Goal: Task Accomplishment & Management: Manage account settings

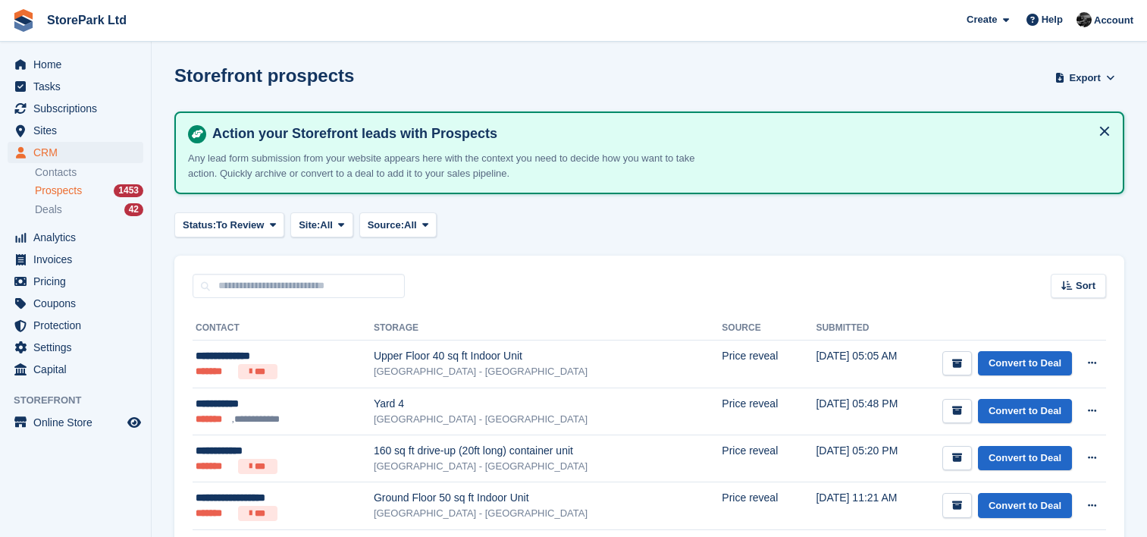
scroll to position [671, 0]
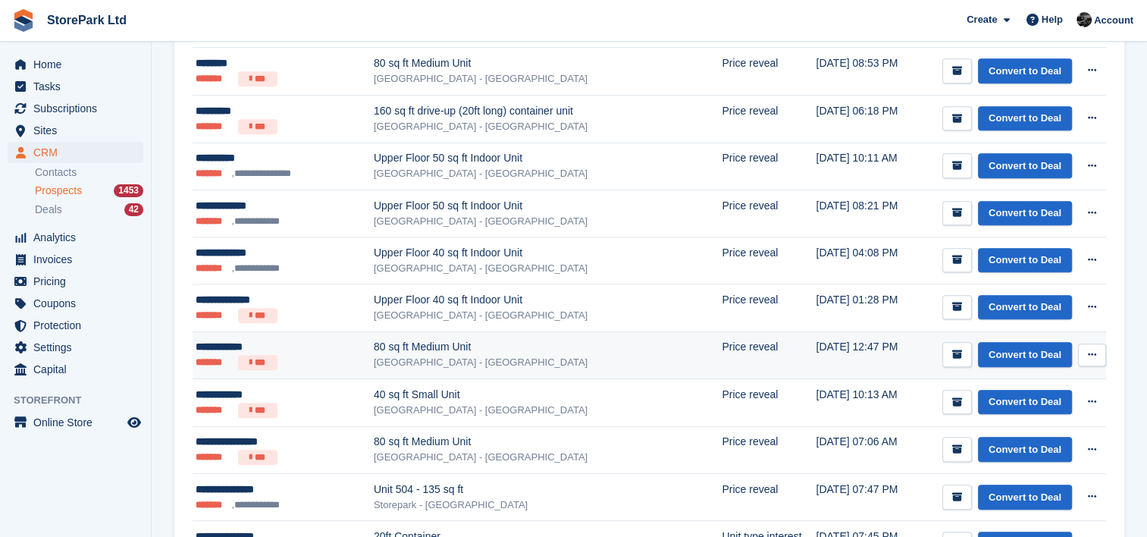
click at [722, 362] on td "Price reveal" at bounding box center [769, 355] width 94 height 48
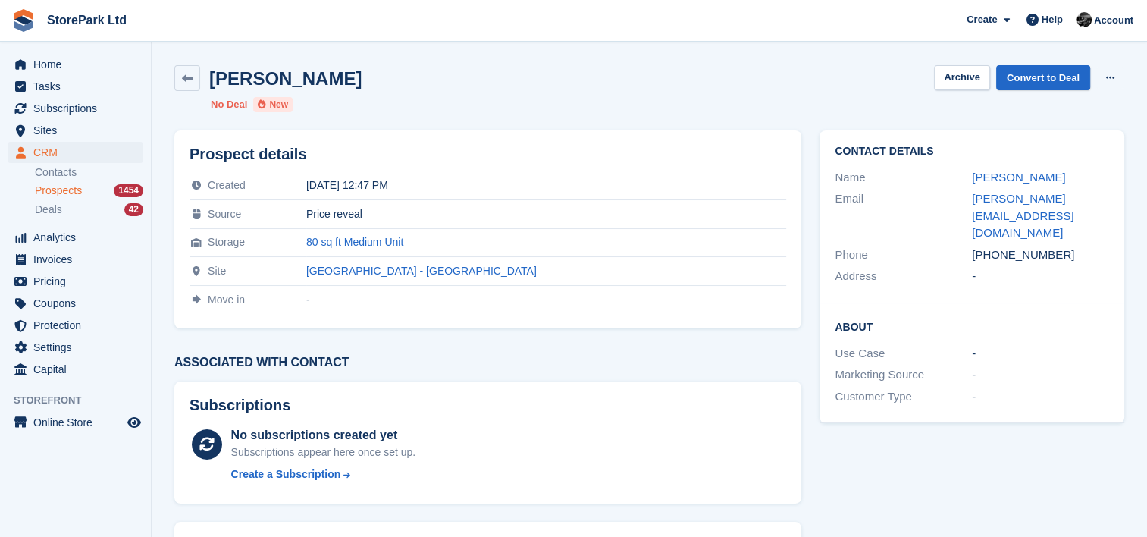
click at [617, 329] on div "Prospect details Created 20 Sep 2025, 12:47 PM Source Price reveal Storage 80 s…" at bounding box center [487, 229] width 645 height 216
click at [88, 169] on link "Contacts" at bounding box center [89, 172] width 108 height 14
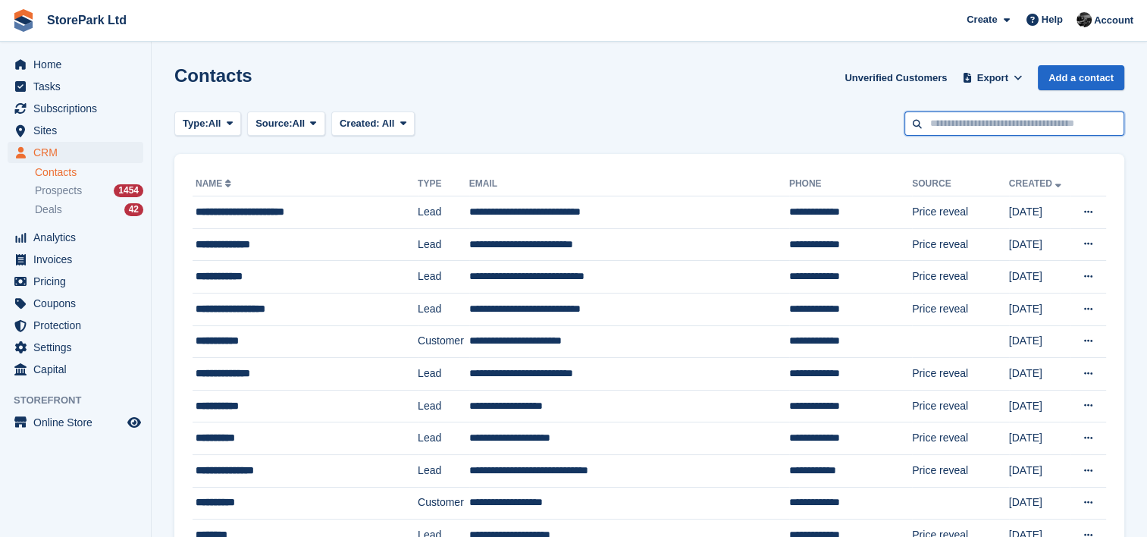
click at [965, 130] on input "text" at bounding box center [1015, 123] width 220 height 25
type input "*****"
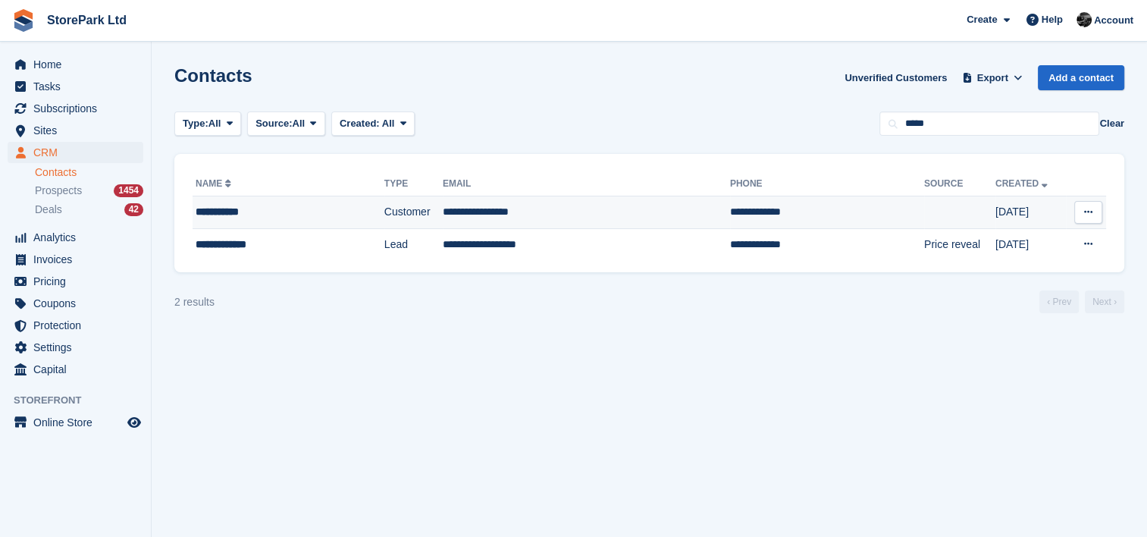
click at [294, 214] on div "**********" at bounding box center [270, 212] width 148 height 16
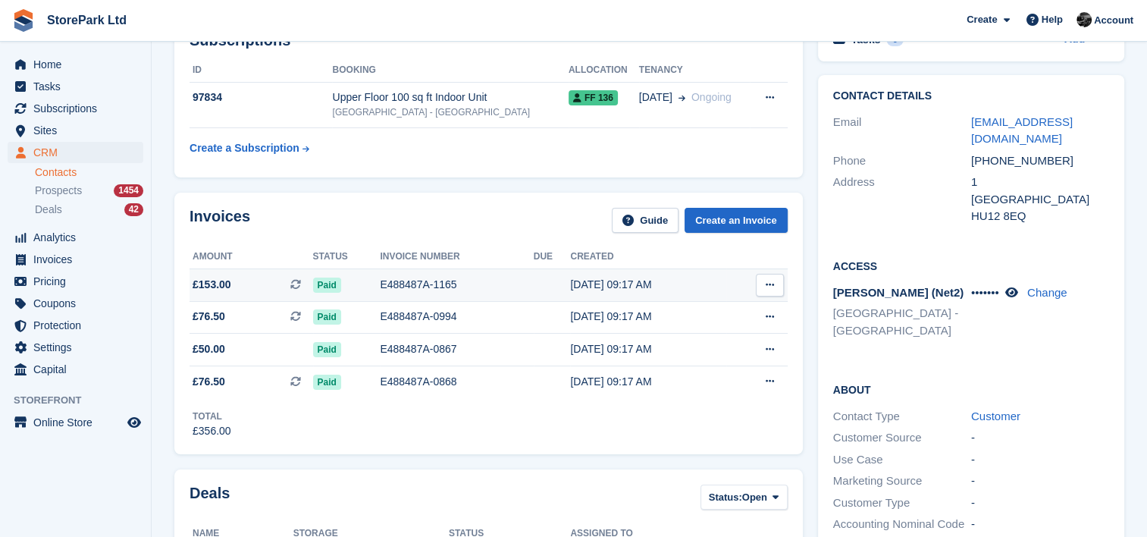
scroll to position [96, 0]
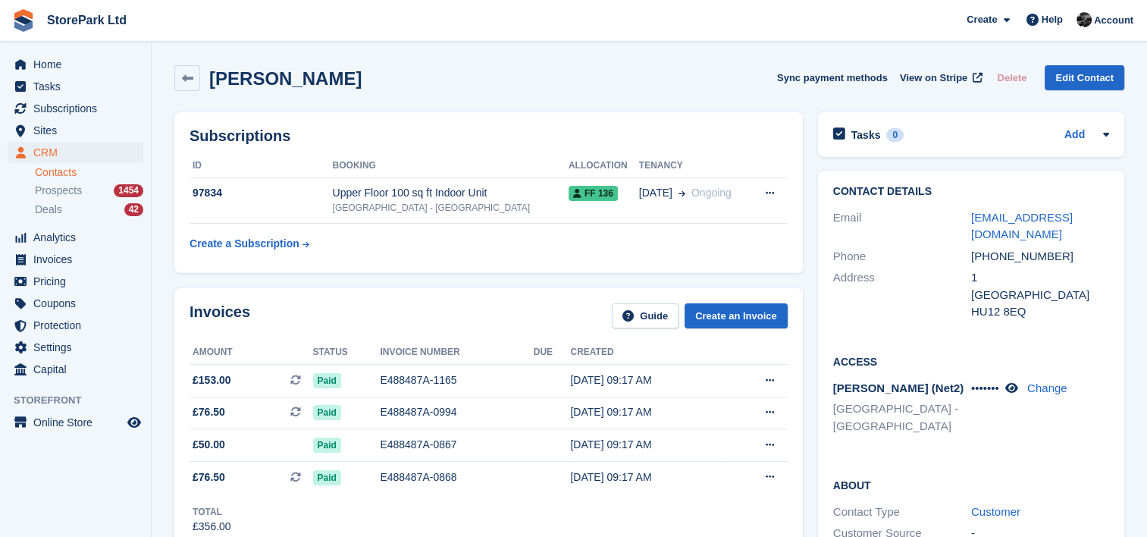
click at [817, 325] on div "Contact Details Email [EMAIL_ADDRESS][DOMAIN_NAME] Phone [PHONE_NUMBER] Address…" at bounding box center [972, 479] width 322 height 632
click at [809, 344] on div "Invoices Guide Create an Invoice Amount Status Invoice number Due Created £153.…" at bounding box center [489, 419] width 644 height 277
click at [60, 188] on span "Prospects" at bounding box center [58, 191] width 47 height 14
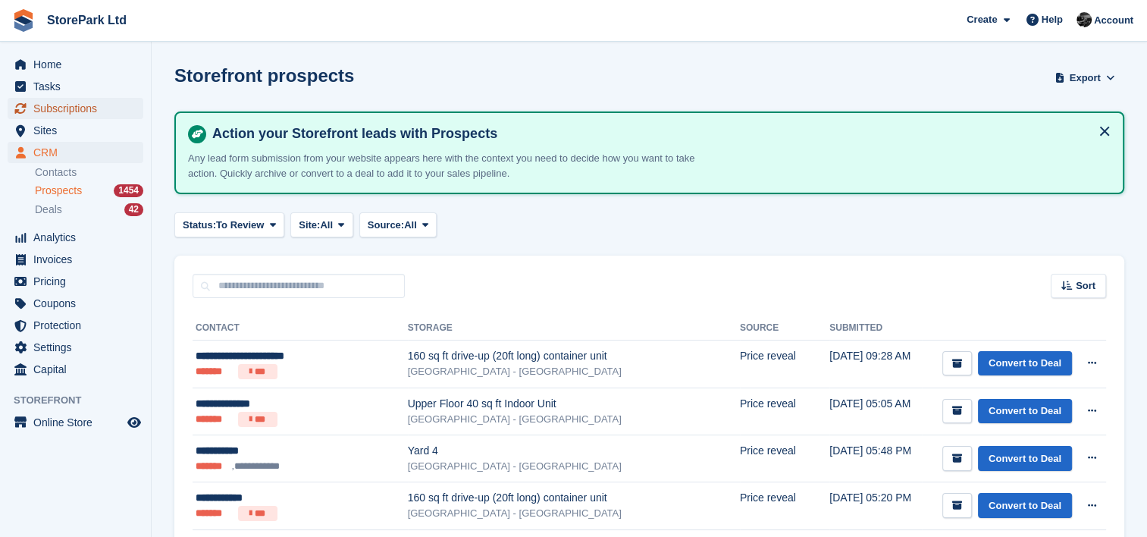
click at [74, 109] on span "Subscriptions" at bounding box center [78, 108] width 91 height 21
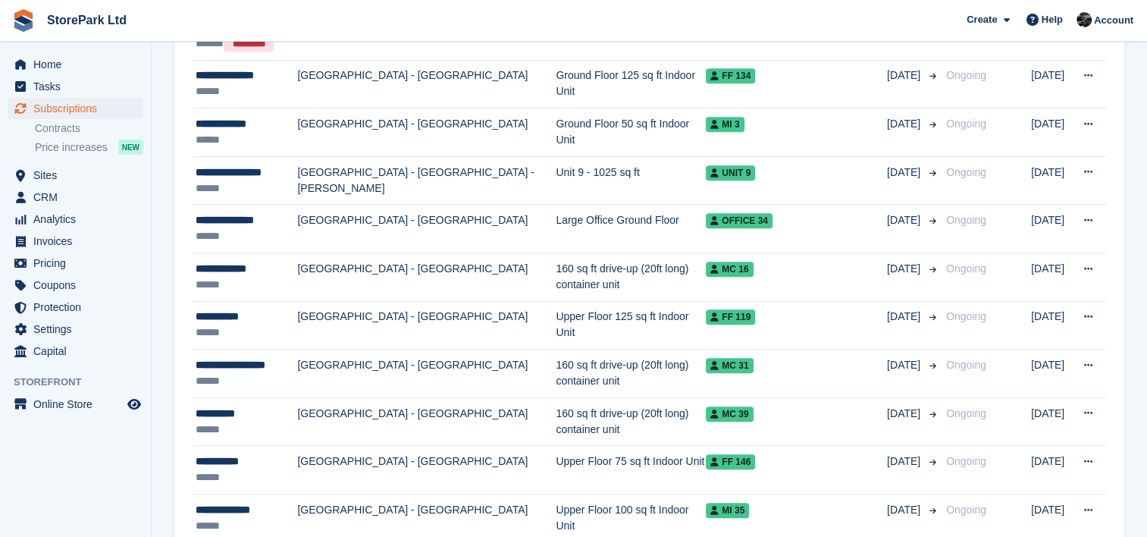
scroll to position [1086, 0]
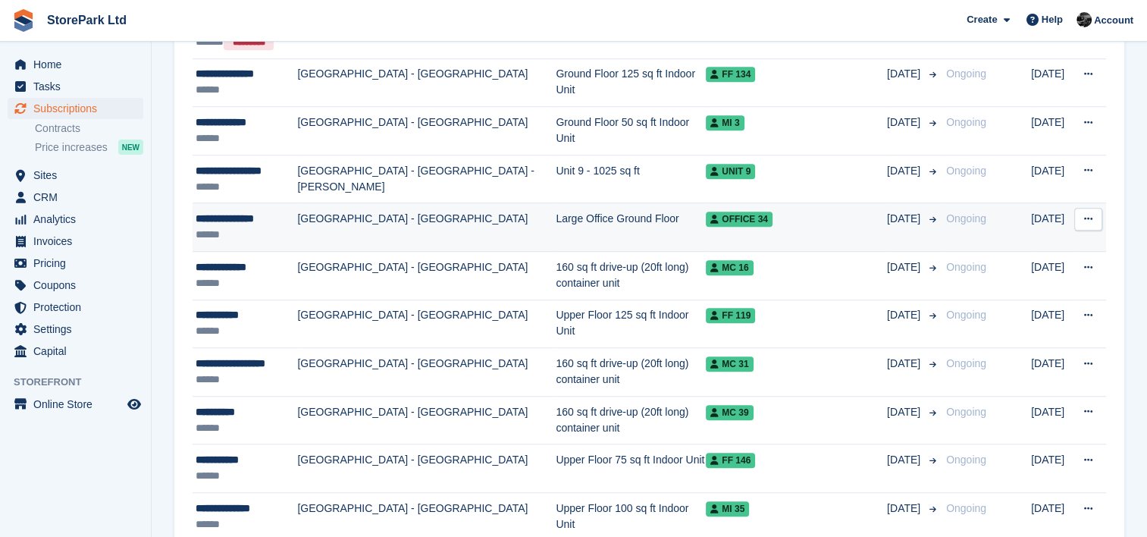
click at [467, 220] on td "[GEOGRAPHIC_DATA] - [GEOGRAPHIC_DATA]" at bounding box center [426, 227] width 259 height 49
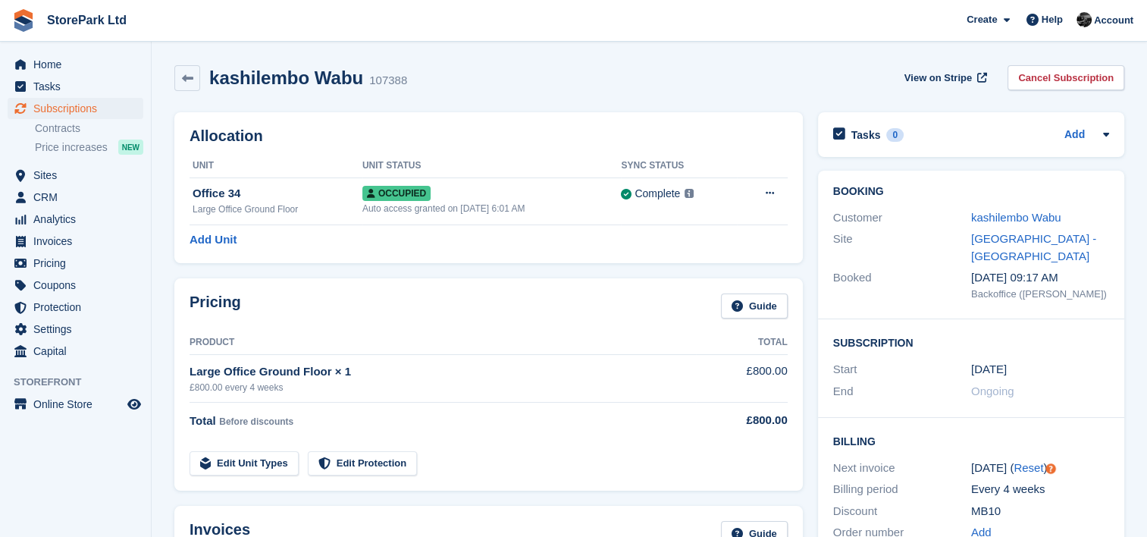
click at [464, 168] on th "Unit Status" at bounding box center [491, 166] width 259 height 24
click at [464, 176] on th "Unit Status" at bounding box center [491, 166] width 259 height 24
click at [462, 208] on div "Auto access granted on 23rd Sep, 6:01 AM" at bounding box center [491, 209] width 259 height 14
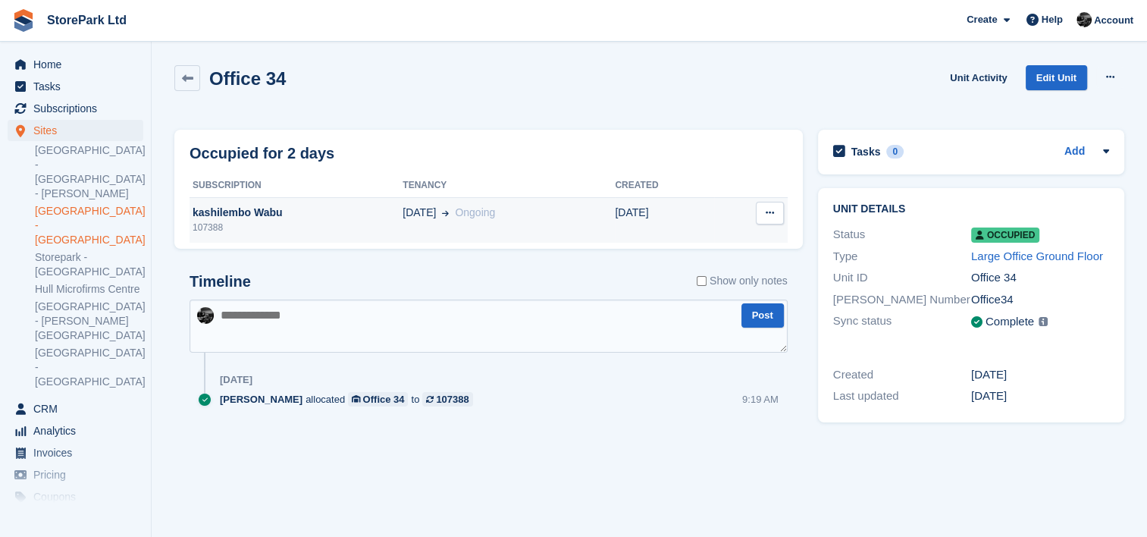
click at [781, 206] on button at bounding box center [770, 213] width 28 height 23
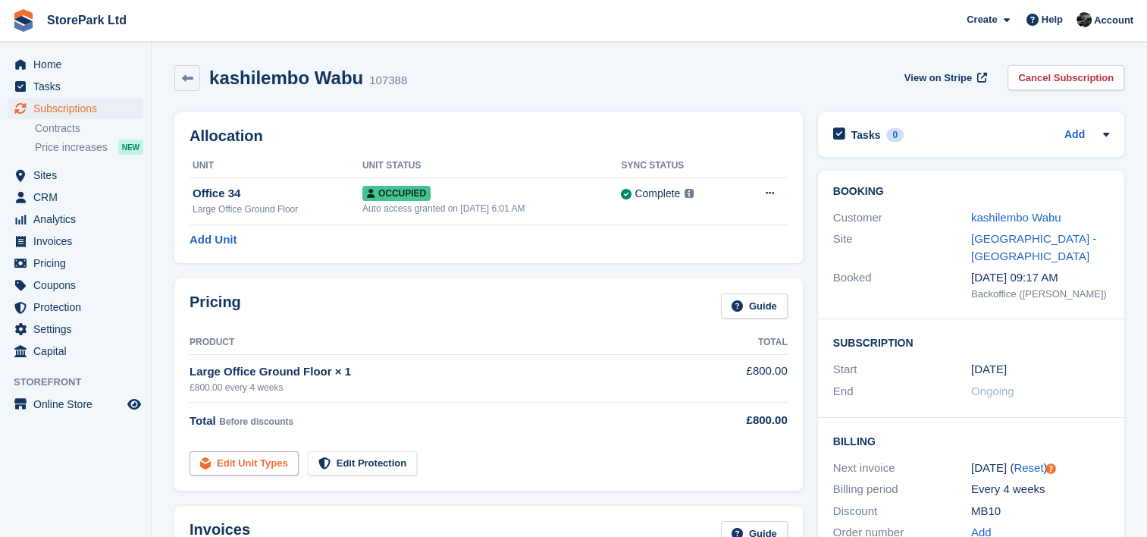
click at [270, 458] on link "Edit Unit Types" at bounding box center [244, 463] width 109 height 25
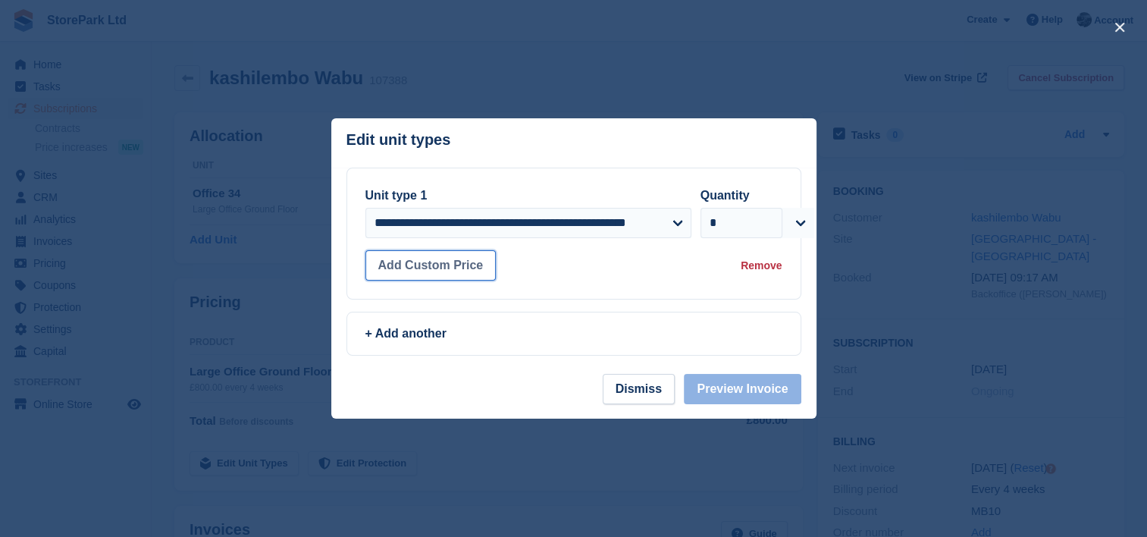
click at [475, 277] on button "Add Custom Price" at bounding box center [431, 265] width 131 height 30
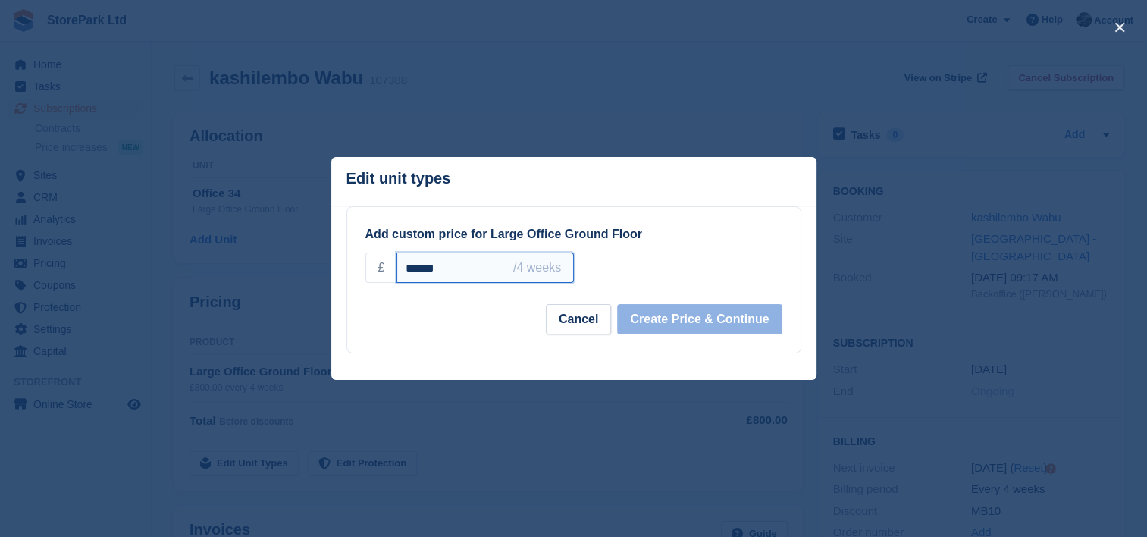
drag, startPoint x: 475, startPoint y: 277, endPoint x: 401, endPoint y: 267, distance: 75.0
click at [401, 267] on input "******" at bounding box center [485, 268] width 177 height 30
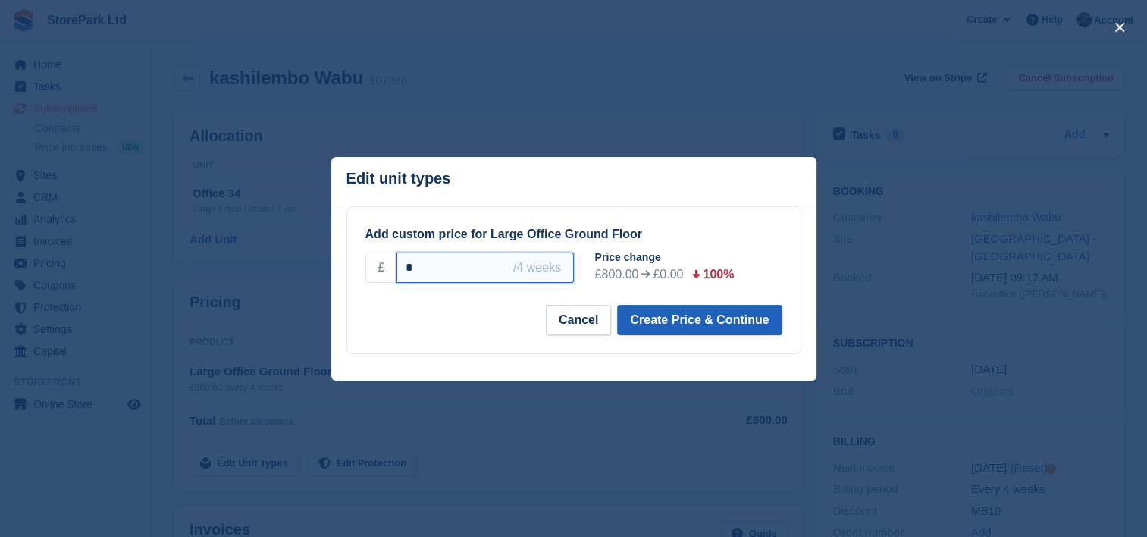
type input "*"
click at [679, 331] on button "Create Price & Continue" at bounding box center [699, 320] width 165 height 30
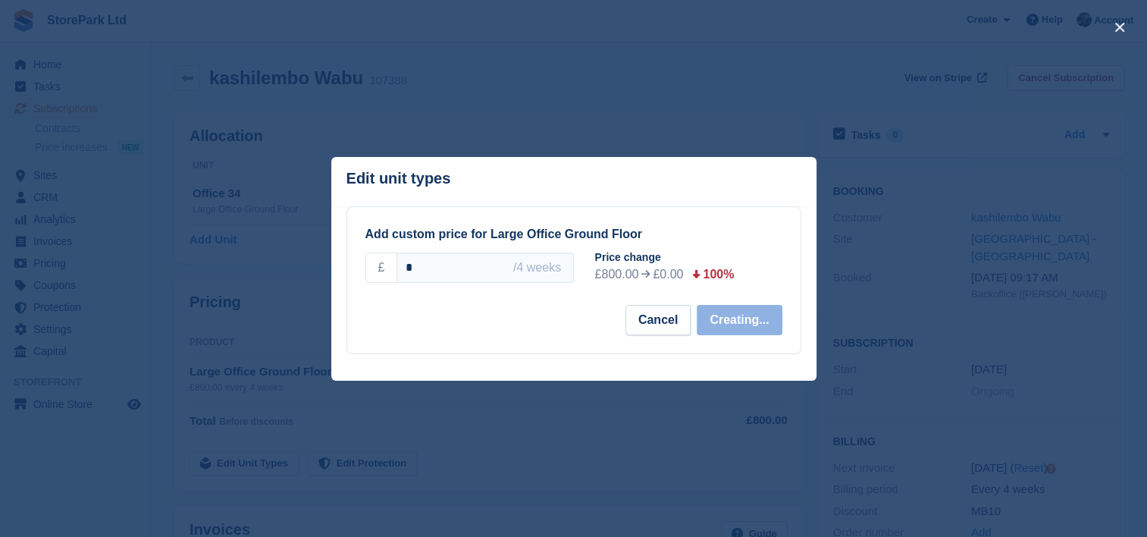
select select "*****"
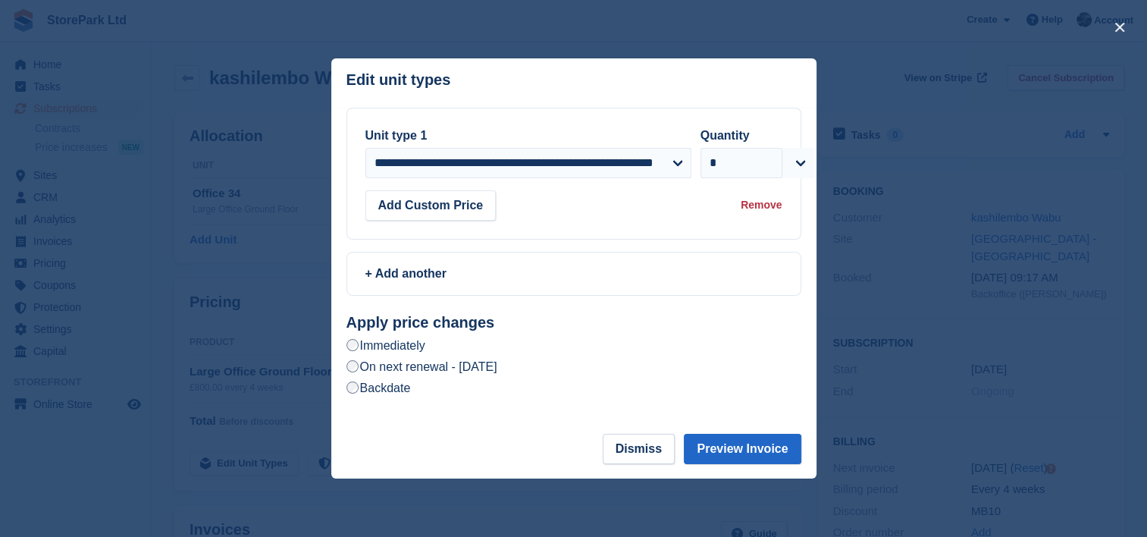
click at [406, 394] on label "Backdate" at bounding box center [379, 388] width 64 height 16
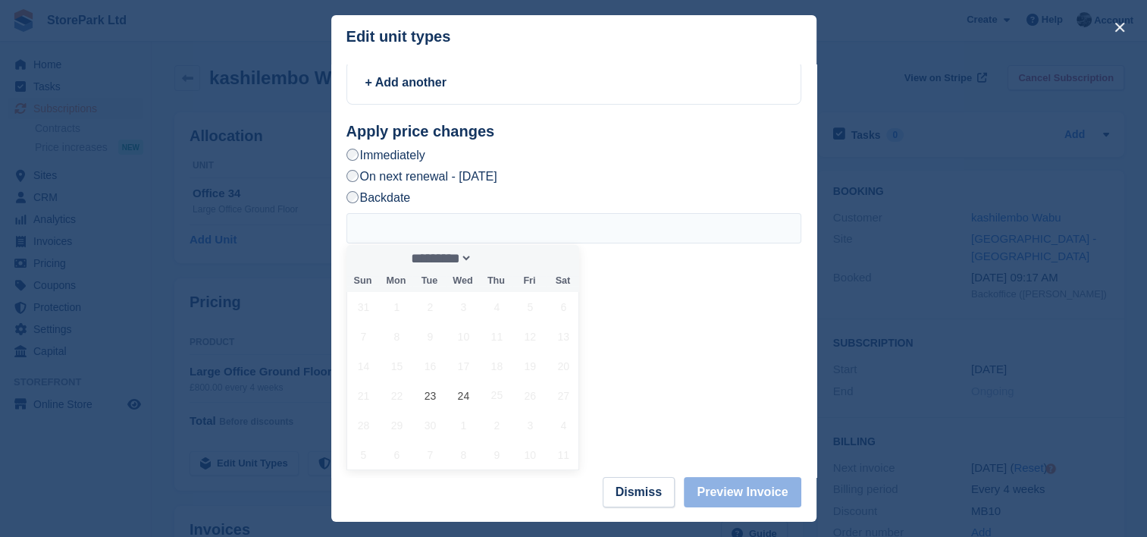
scroll to position [153, 0]
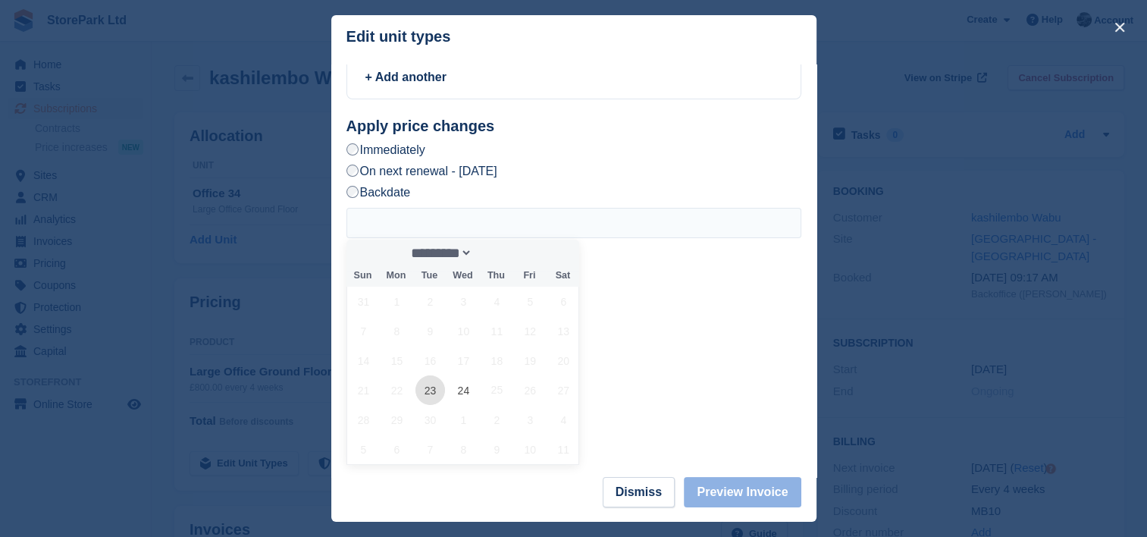
click at [431, 395] on span "23" at bounding box center [431, 390] width 30 height 30
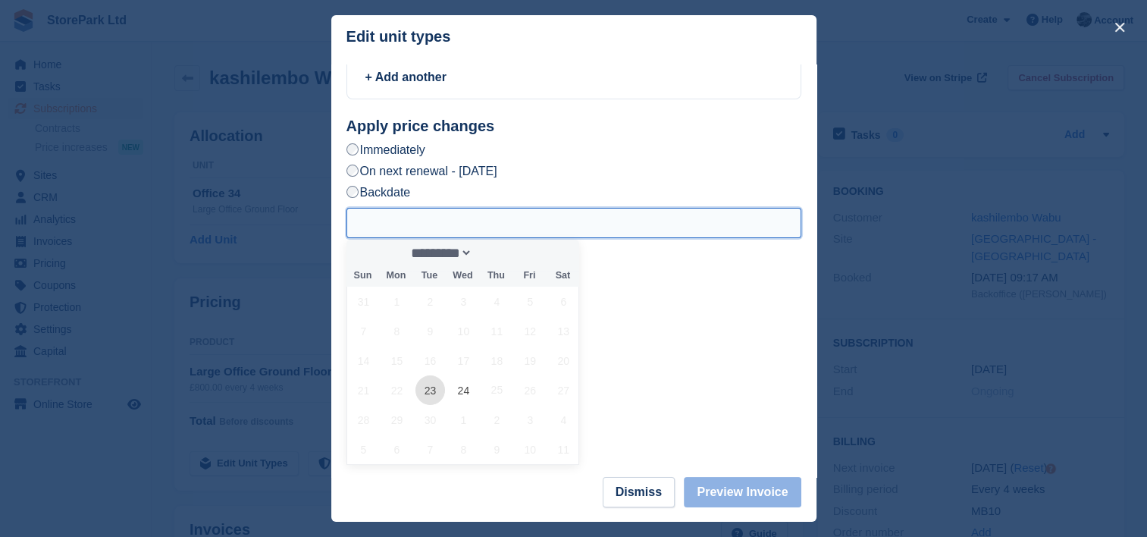
type input "**********"
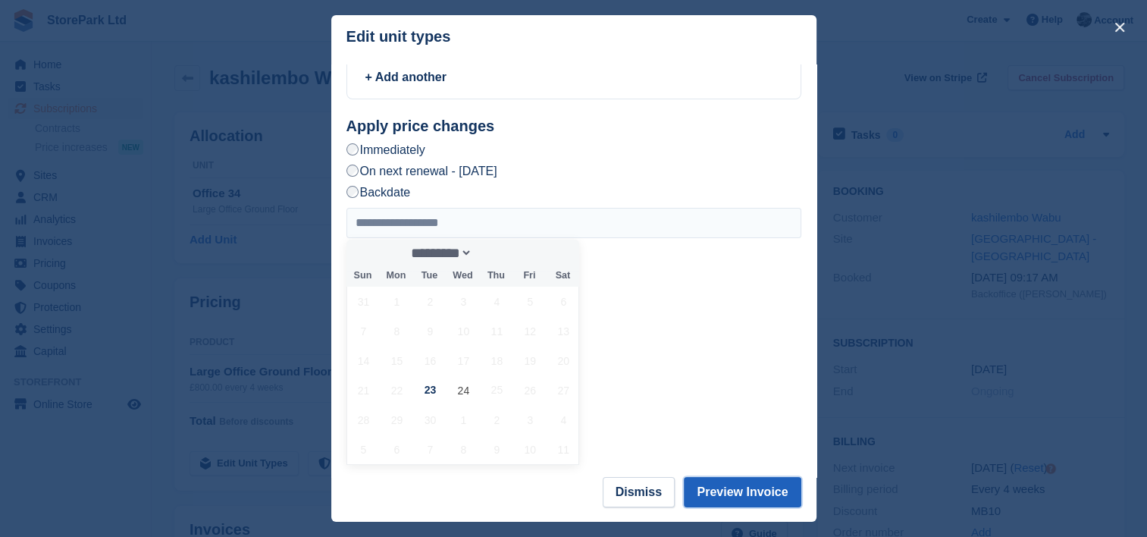
click at [749, 487] on button "Preview Invoice" at bounding box center [742, 492] width 117 height 30
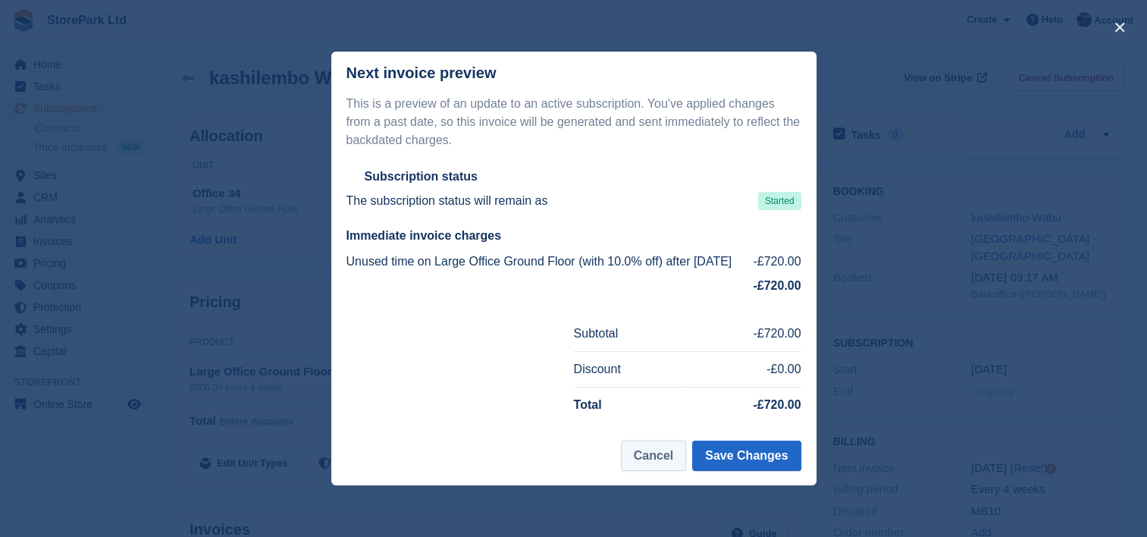
click at [667, 470] on button "Cancel" at bounding box center [653, 456] width 65 height 30
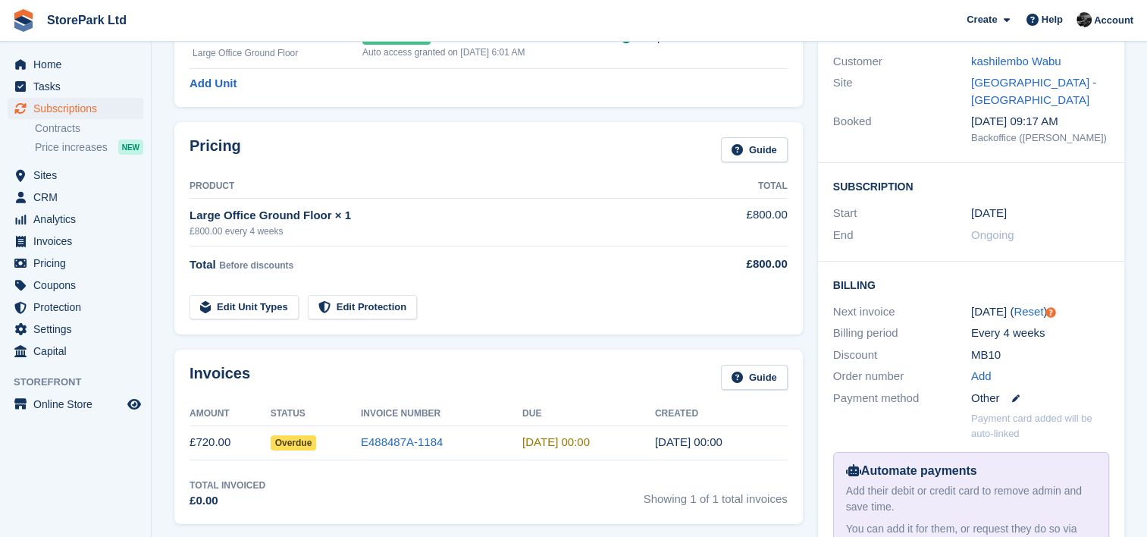
scroll to position [154, 0]
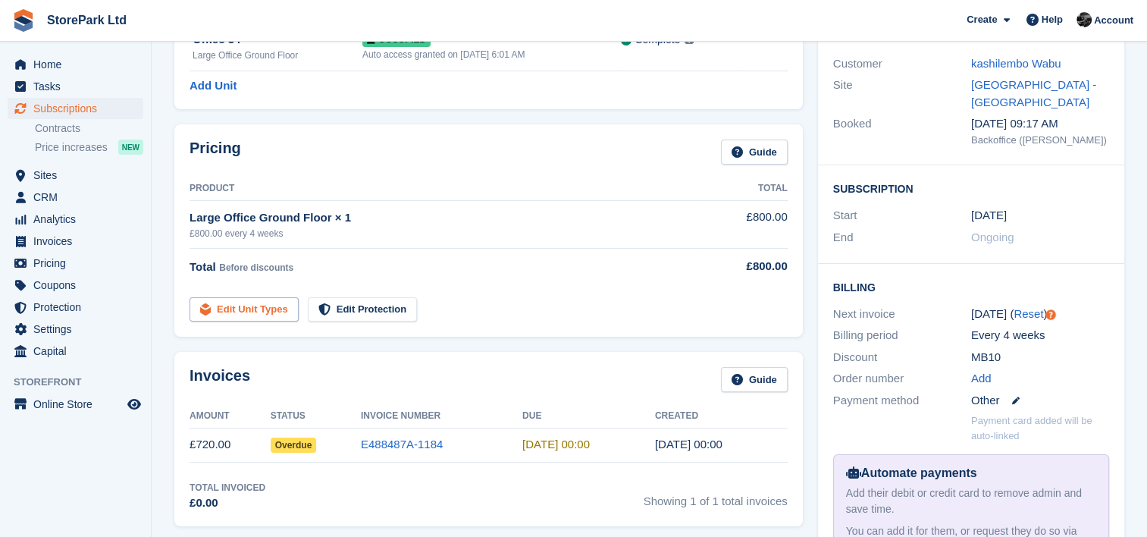
click at [268, 309] on link "Edit Unit Types" at bounding box center [244, 309] width 109 height 25
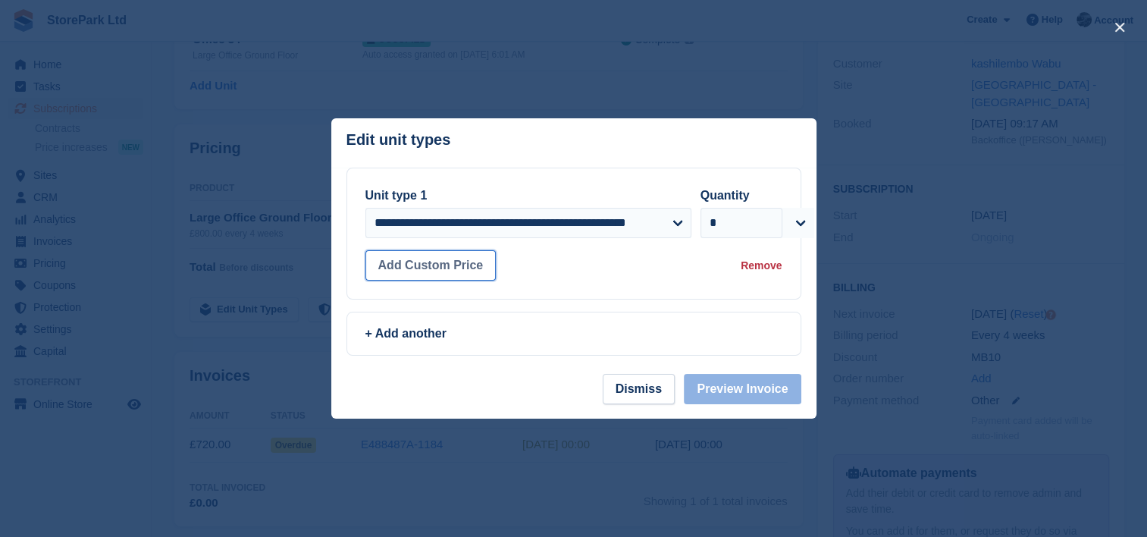
click at [455, 264] on button "Add Custom Price" at bounding box center [431, 265] width 131 height 30
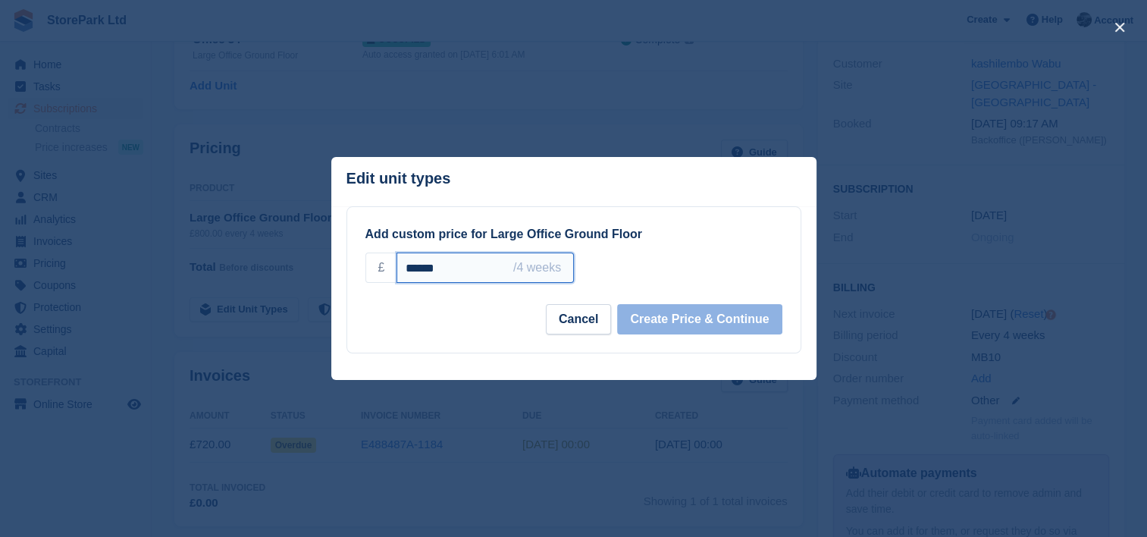
drag, startPoint x: 455, startPoint y: 264, endPoint x: 331, endPoint y: 262, distance: 124.4
click at [331, 262] on div "**********" at bounding box center [573, 279] width 485 height 147
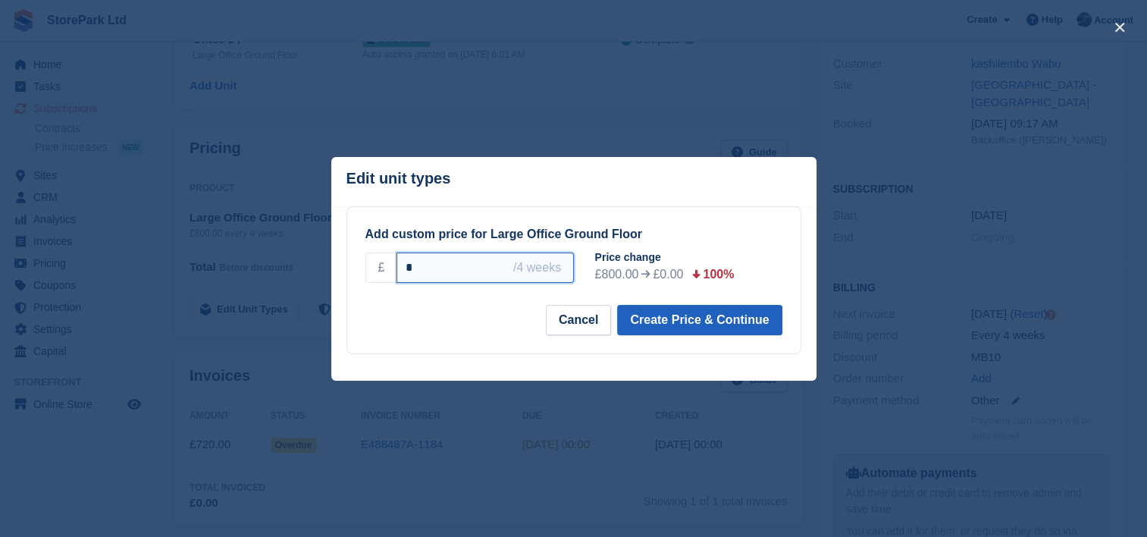
type input "*"
click at [658, 326] on button "Create Price & Continue" at bounding box center [699, 320] width 165 height 30
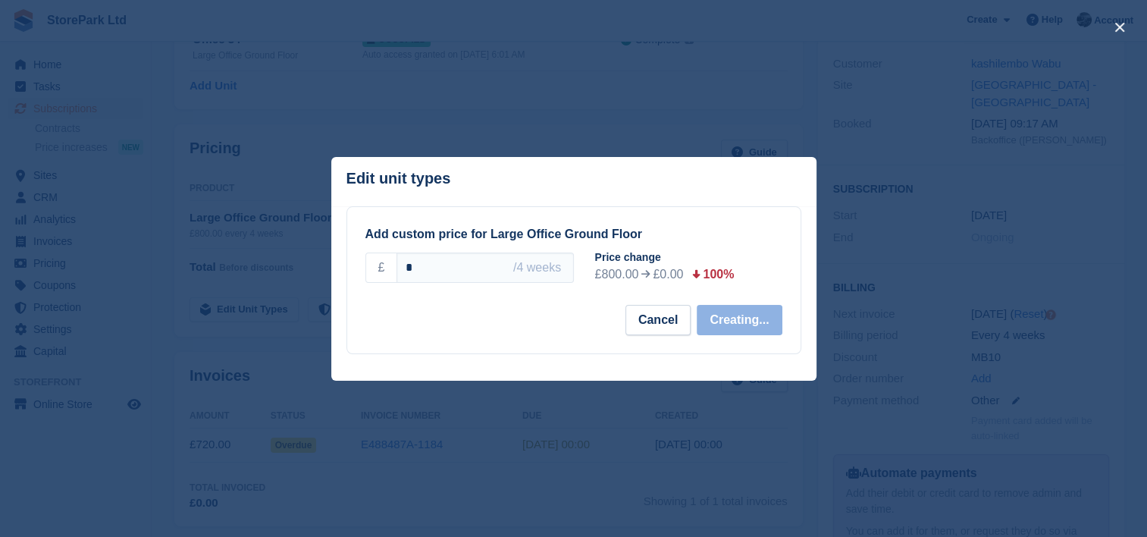
select select "*****"
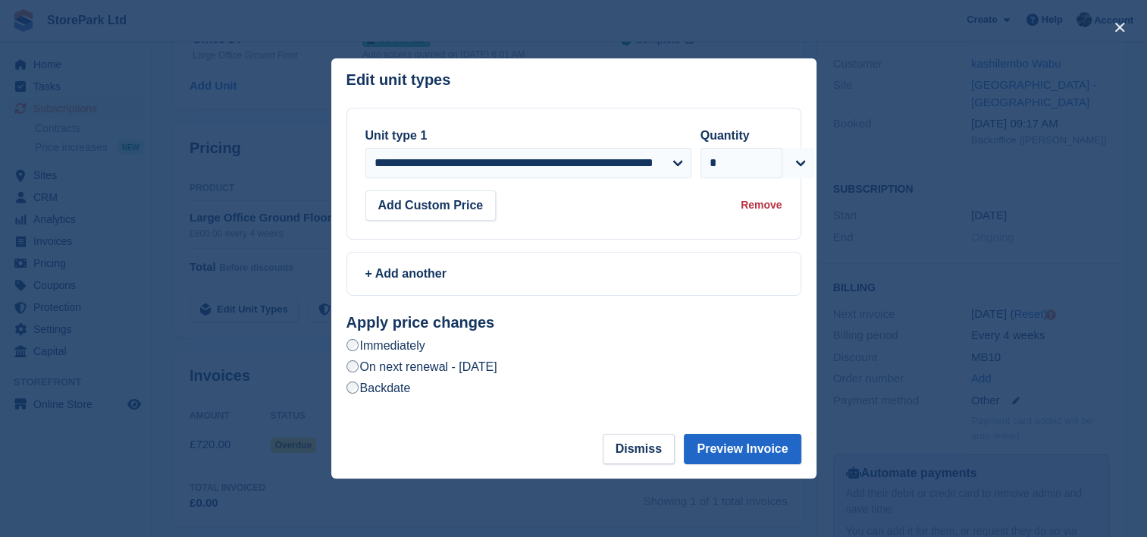
click at [367, 388] on label "Backdate" at bounding box center [379, 388] width 64 height 16
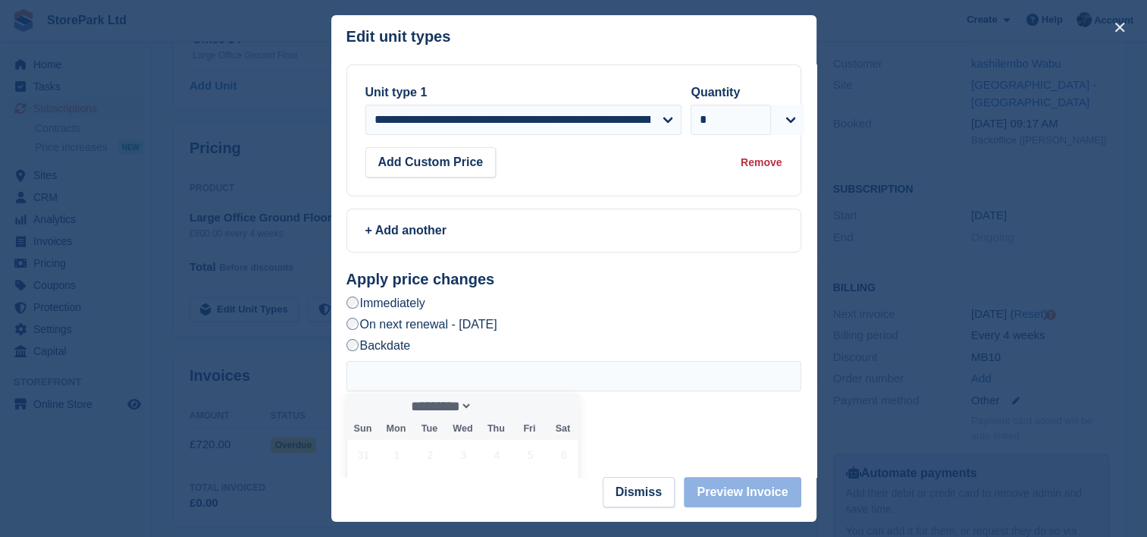
scroll to position [177, 0]
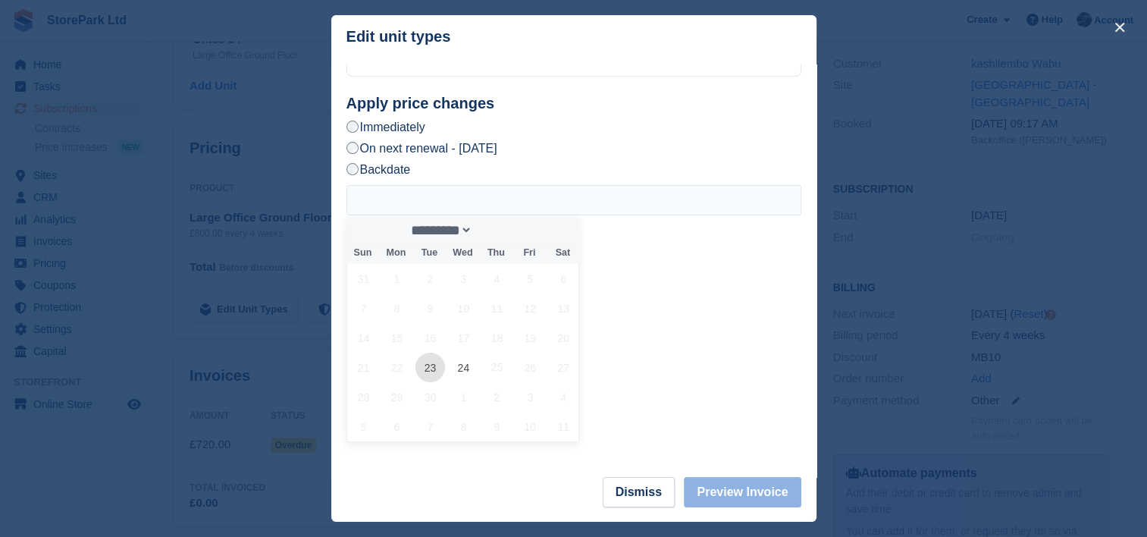
click at [435, 377] on span "23" at bounding box center [431, 368] width 30 height 30
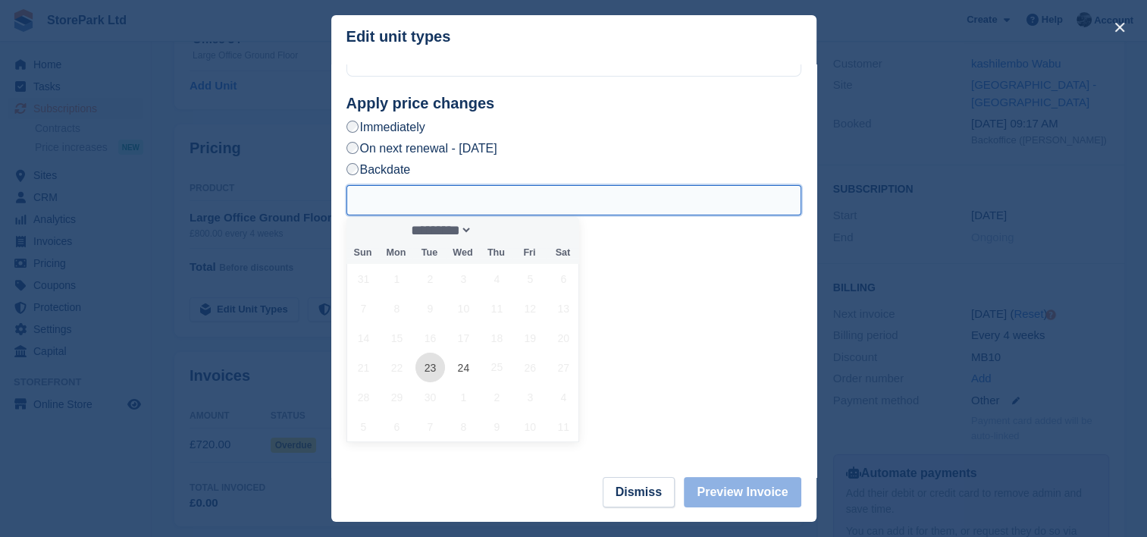
type input "**********"
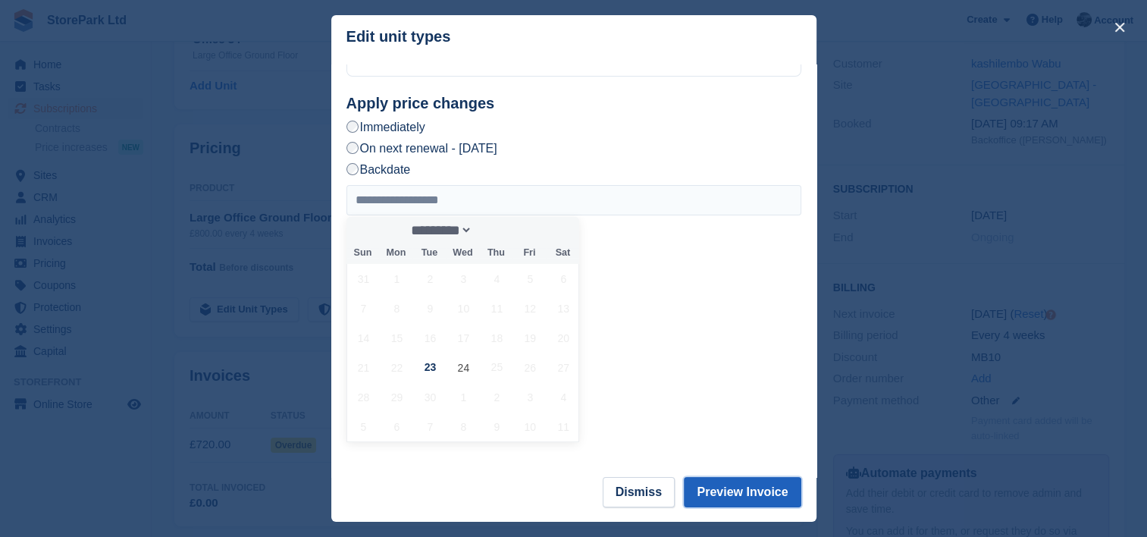
click at [745, 482] on button "Preview Invoice" at bounding box center [742, 492] width 117 height 30
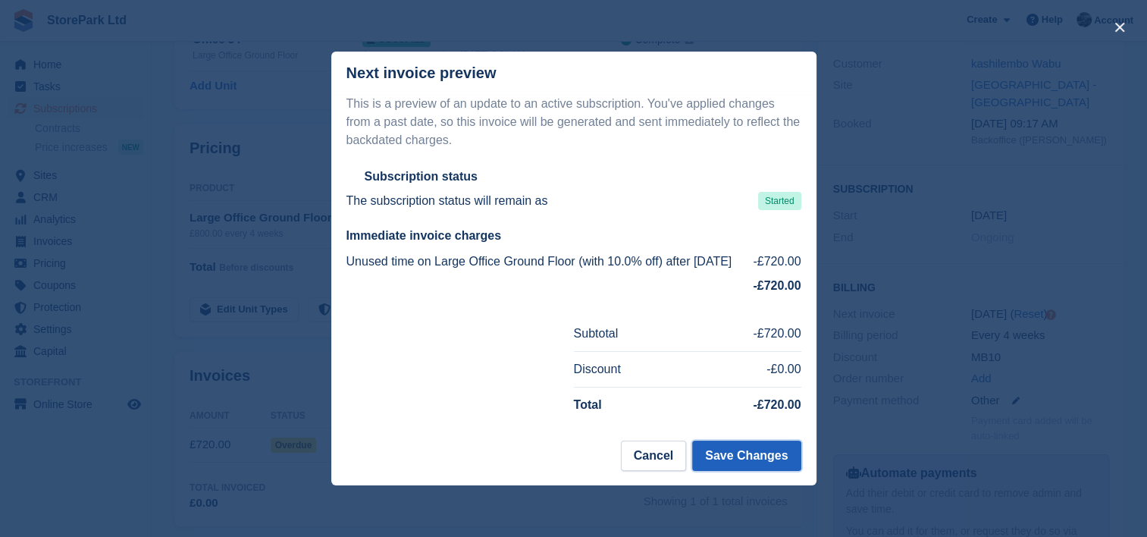
click at [759, 463] on button "Save Changes" at bounding box center [746, 456] width 108 height 30
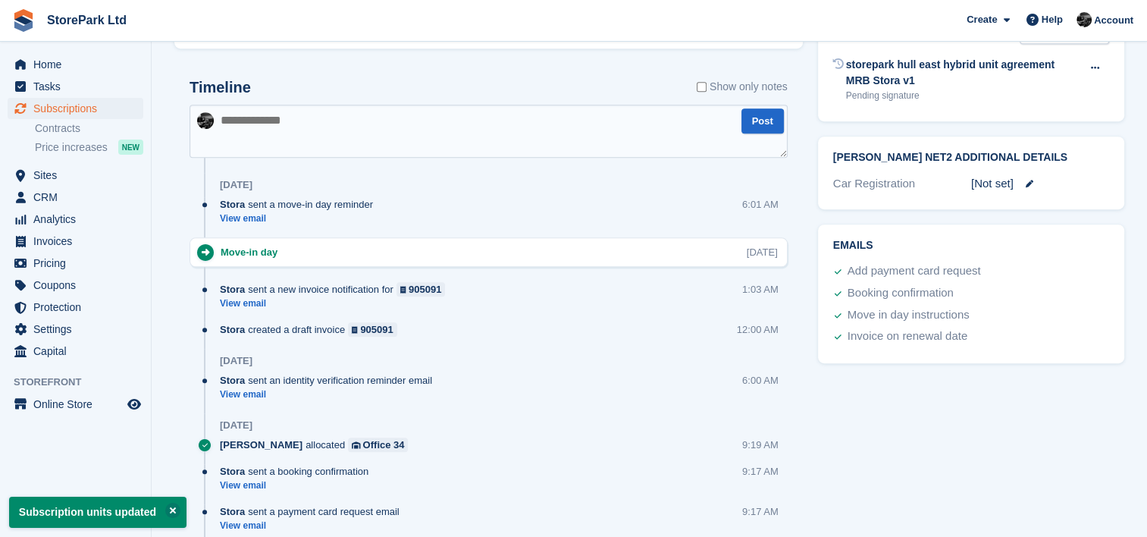
scroll to position [772, 0]
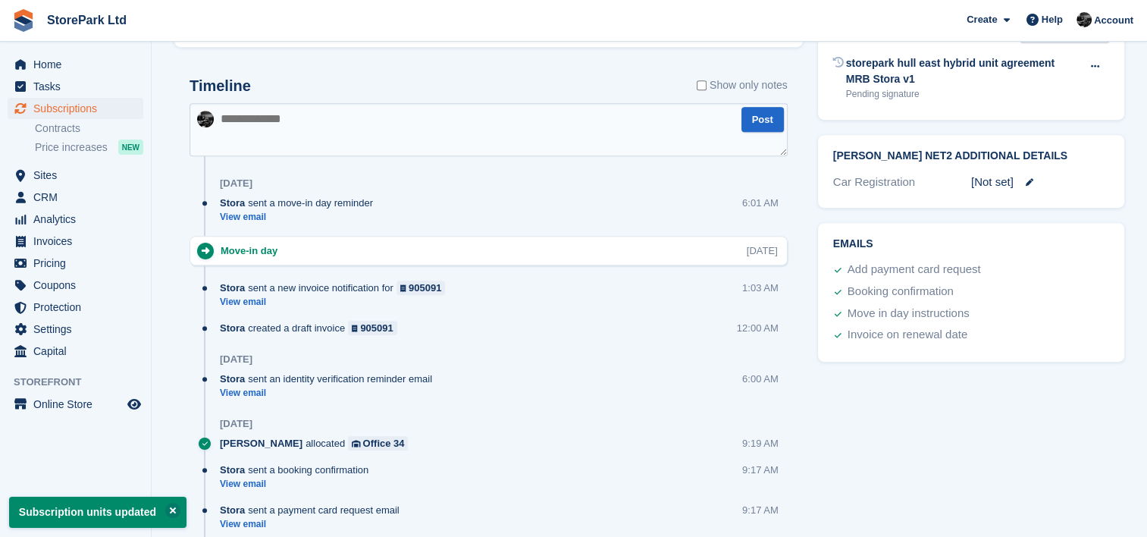
click at [376, 143] on textarea at bounding box center [489, 129] width 598 height 53
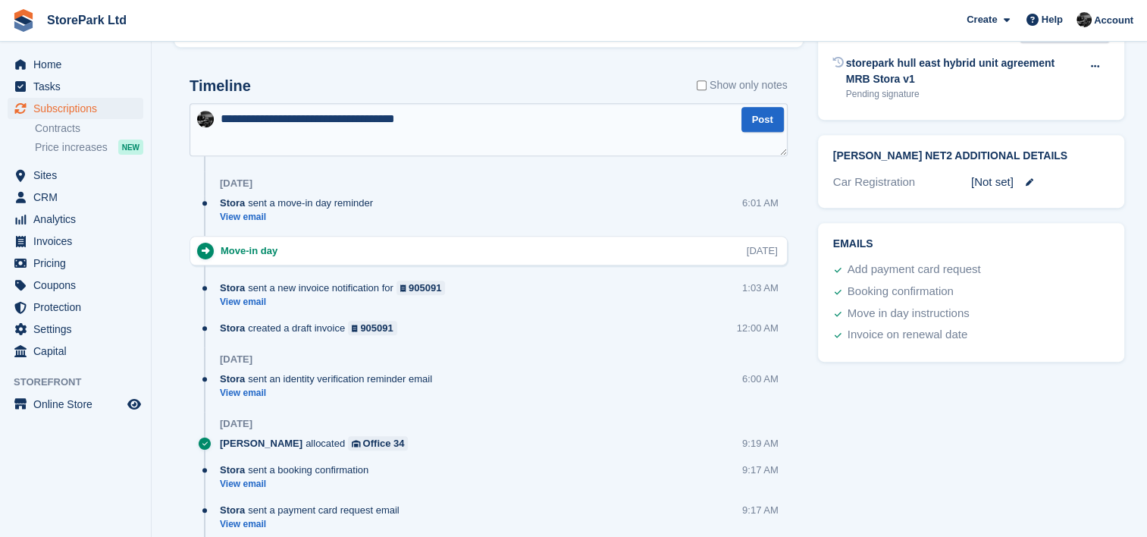
type textarea "**********"
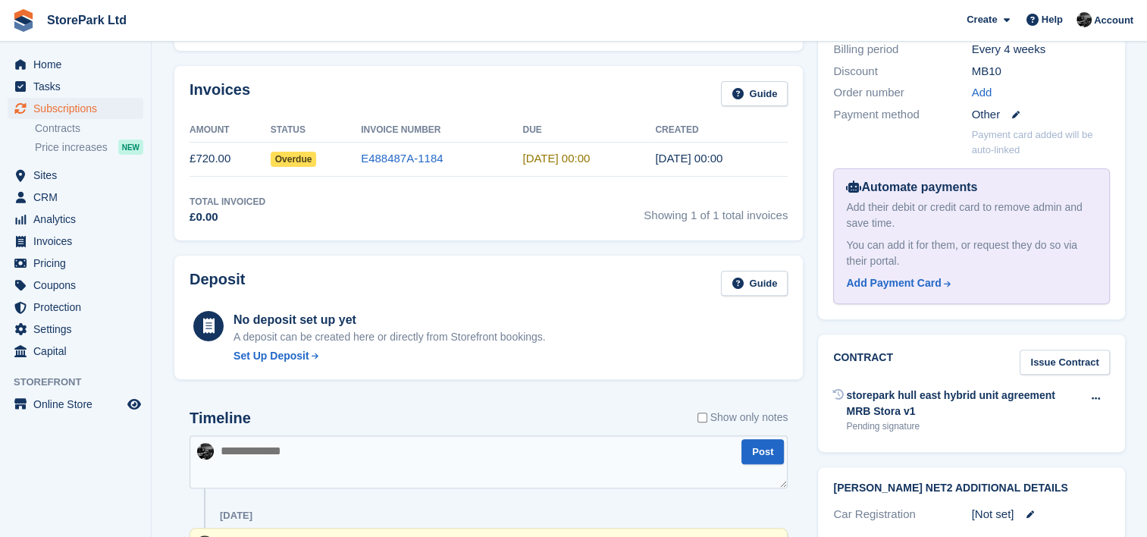
scroll to position [408, 0]
